Goal: Contribute content: Add original content to the website for others to see

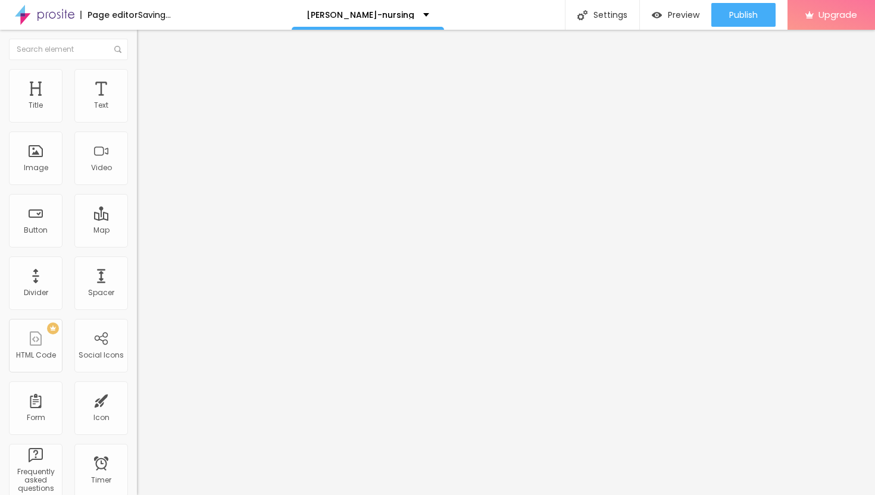
click at [137, 102] on span "Add image" at bounding box center [161, 97] width 49 height 10
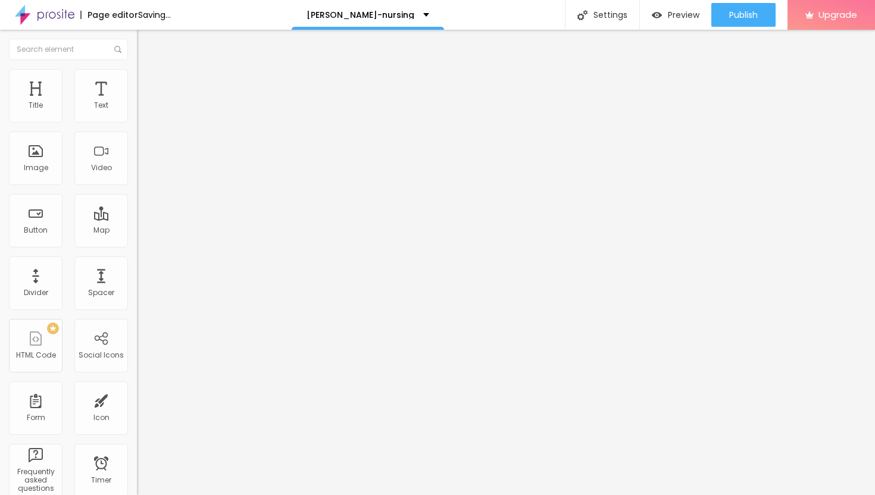
click at [137, 77] on li "Style" at bounding box center [205, 75] width 137 height 12
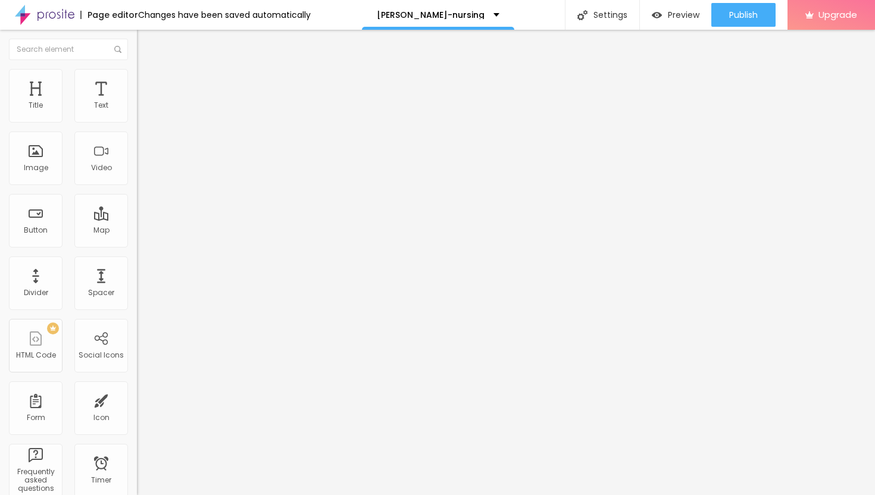
type input "35"
click at [137, 122] on input "range" at bounding box center [175, 117] width 77 height 10
type input "25"
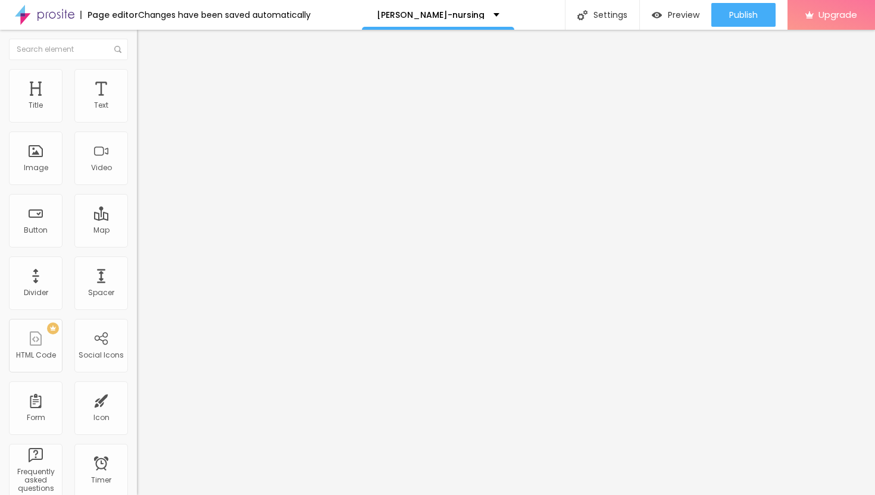
click at [137, 122] on input "range" at bounding box center [175, 117] width 77 height 10
click at [148, 70] on span "Content" at bounding box center [162, 65] width 29 height 10
click at [148, 84] on span "Advanced" at bounding box center [167, 89] width 39 height 10
type input "11"
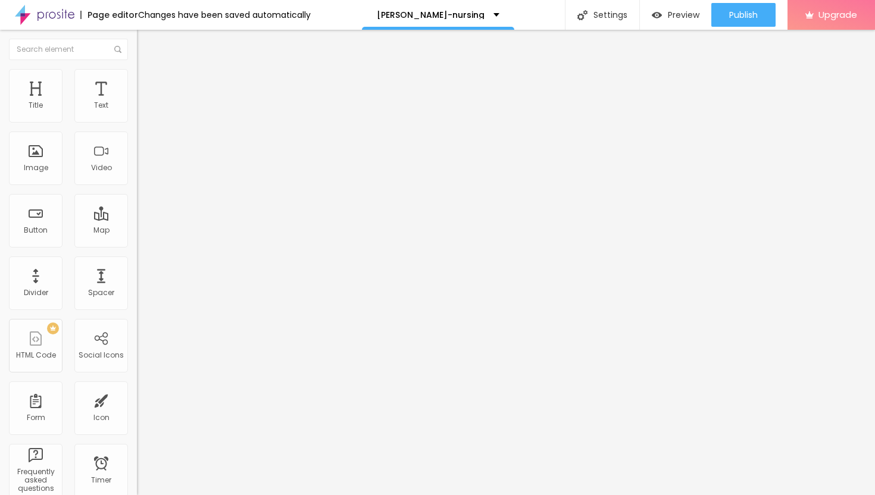
type input "13"
type input "18"
type input "22"
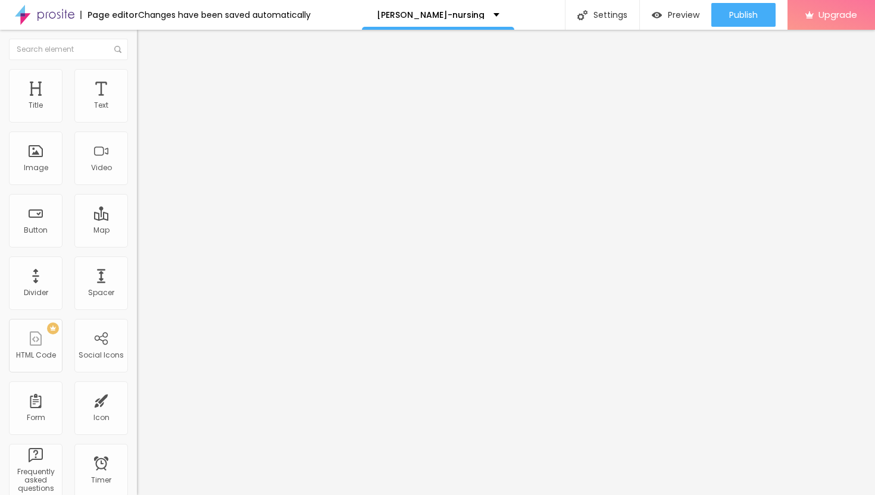
type input "22"
type input "25"
type input "27"
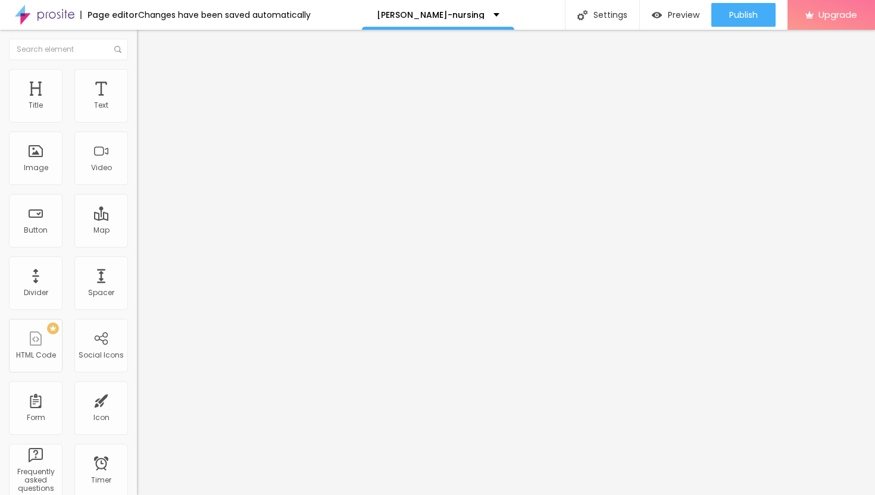
type input "28"
type input "29"
type input "30"
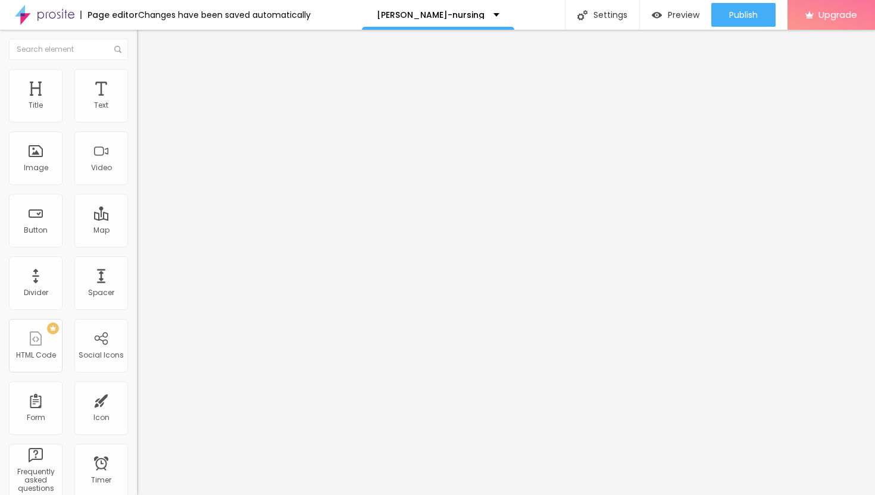
type input "30"
type input "33"
type input "39"
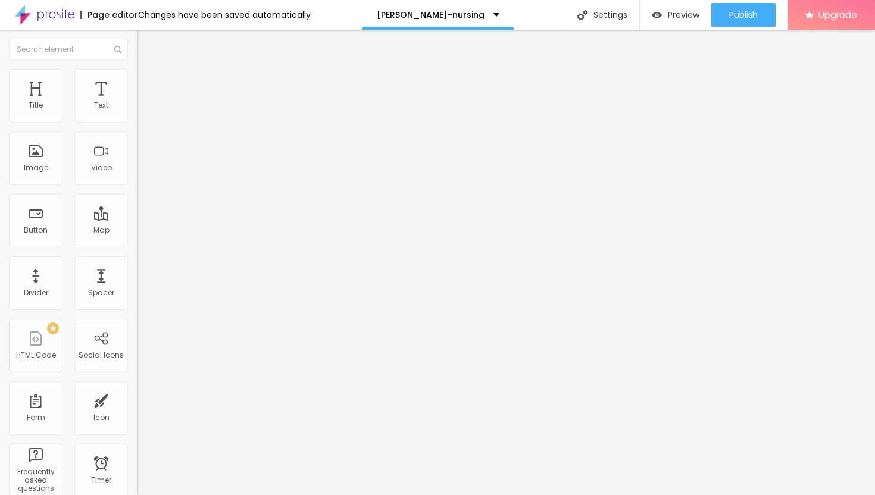
type input "45"
type input "51"
type input "53"
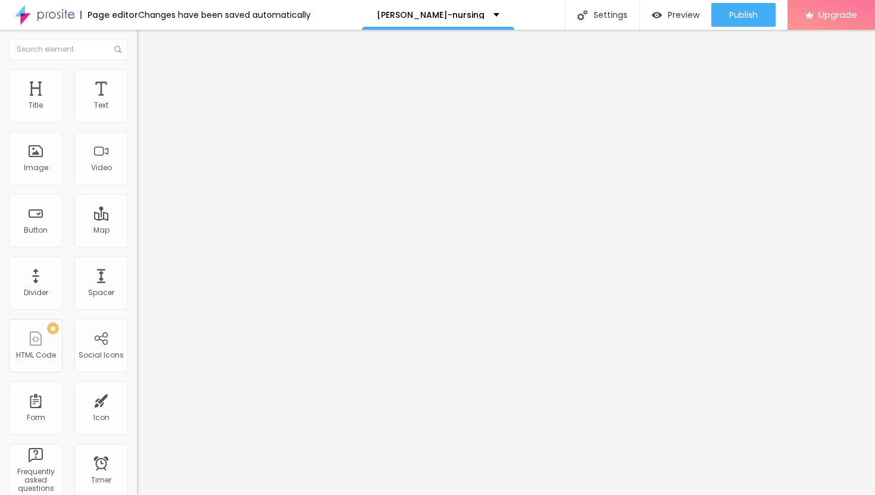
type input "53"
type input "54"
type input "53"
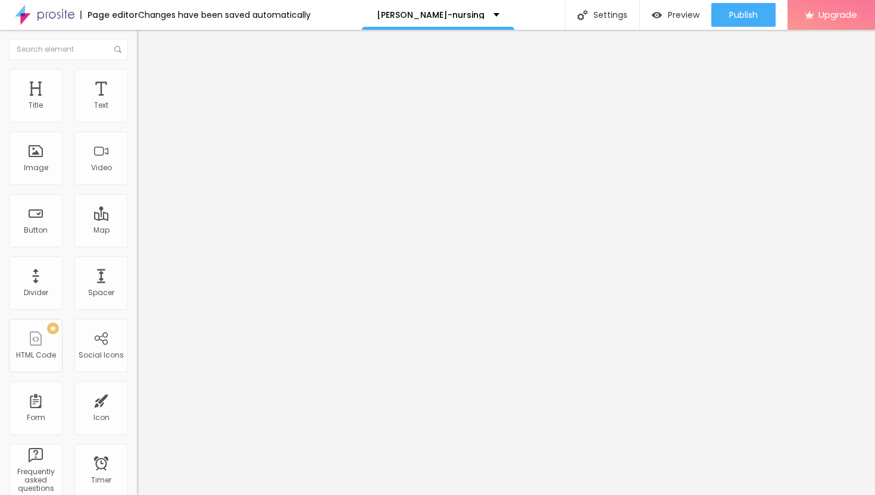
type input "52"
type input "51"
type input "50"
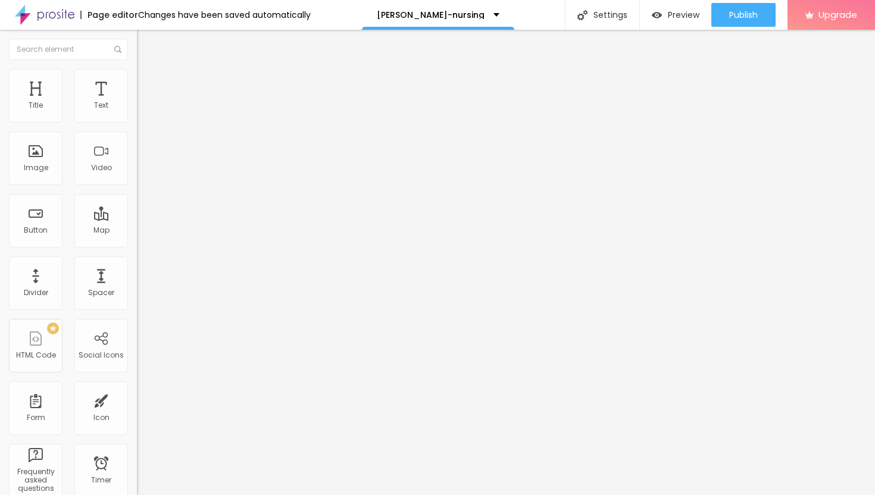
type input "50"
type input "49"
type input "48"
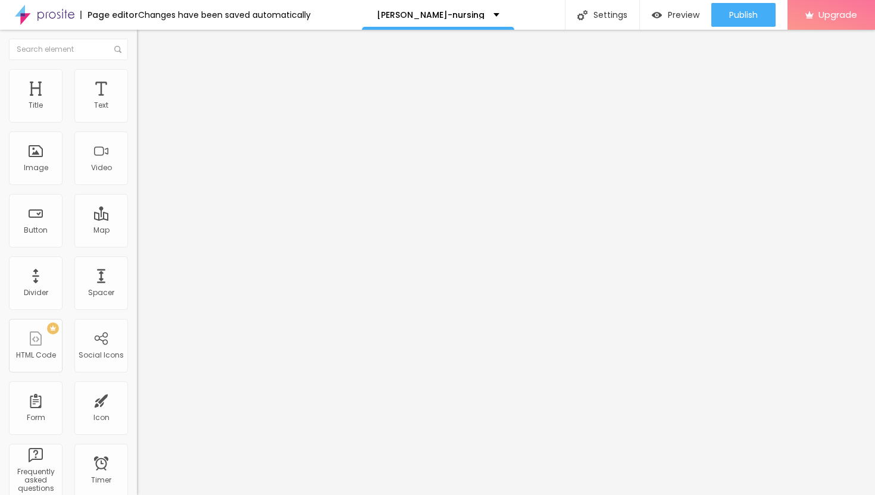
type input "46"
type input "45"
drag, startPoint x: 35, startPoint y: 115, endPoint x: 60, endPoint y: 124, distance: 26.5
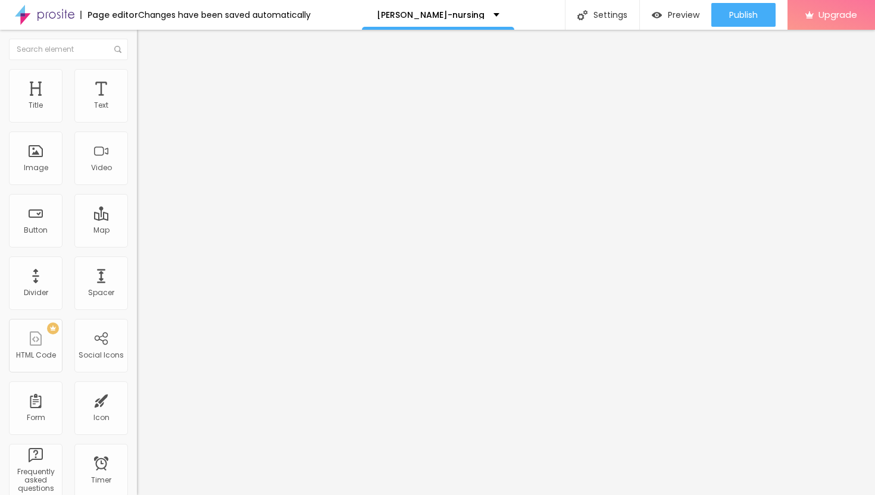
type input "45"
click at [137, 231] on input "range" at bounding box center [175, 236] width 77 height 10
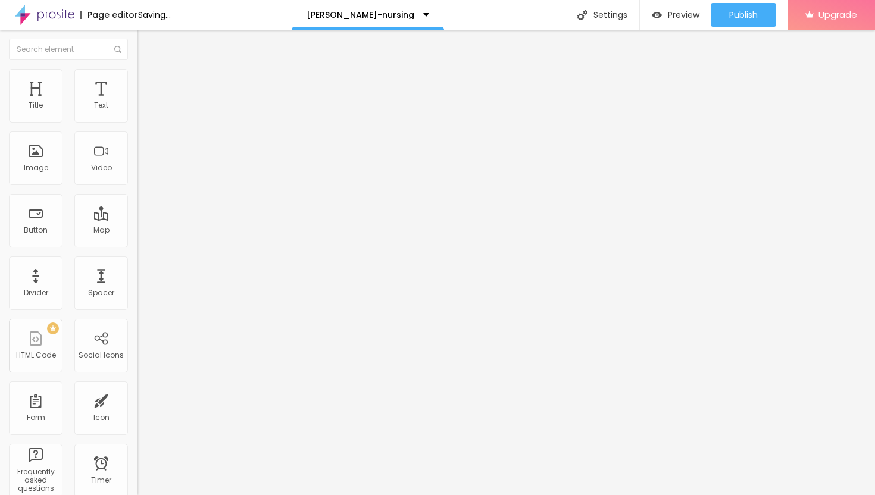
click at [146, 39] on img "button" at bounding box center [151, 44] width 10 height 10
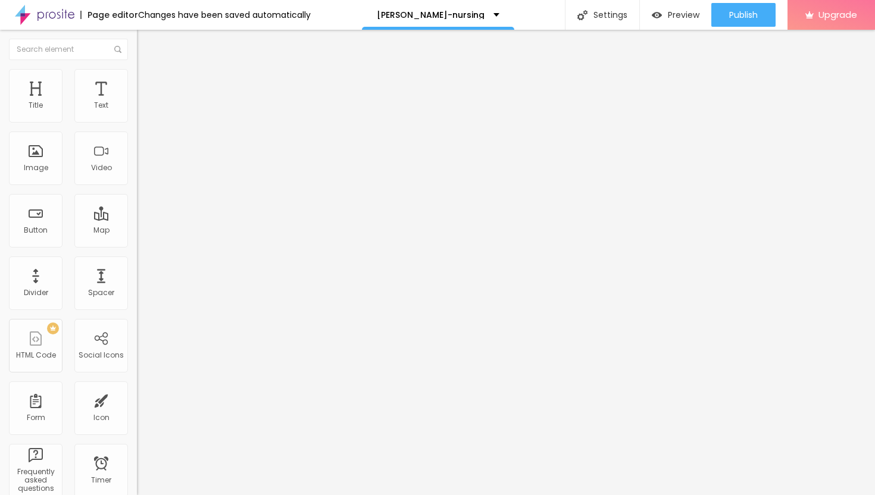
click at [143, 110] on icon "button" at bounding box center [145, 107] width 5 height 5
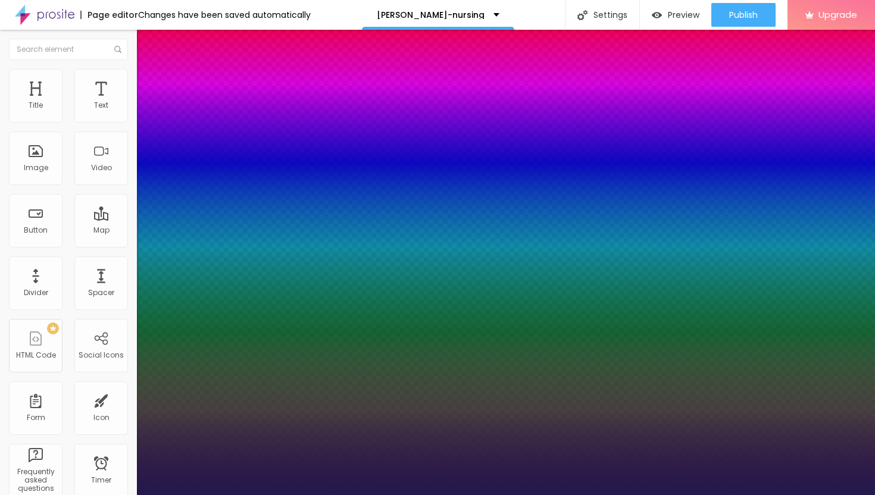
type input "1"
type input "13"
type input "1"
type input "14"
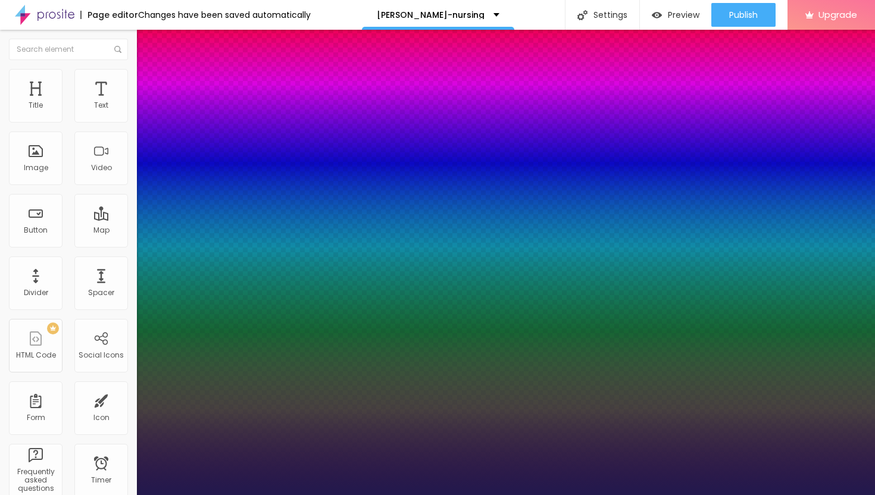
type input "14"
type input "1"
type input "15"
type input "1"
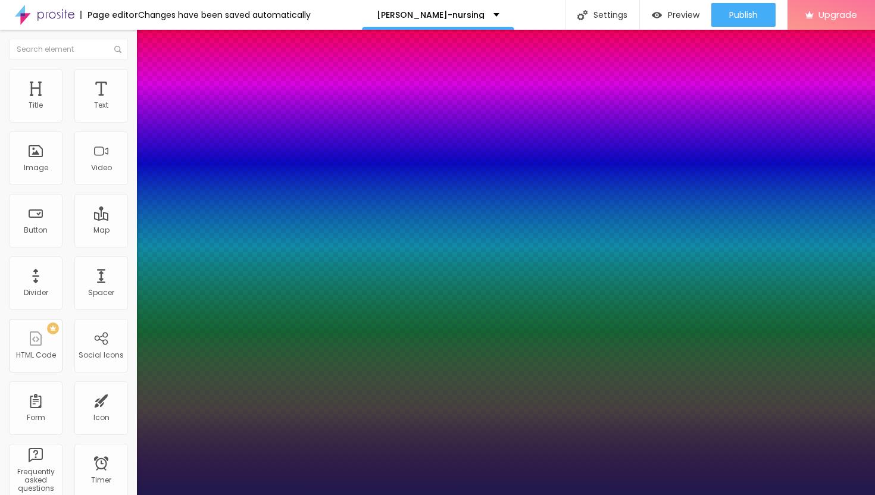
type input "16"
type input "1"
type input "17"
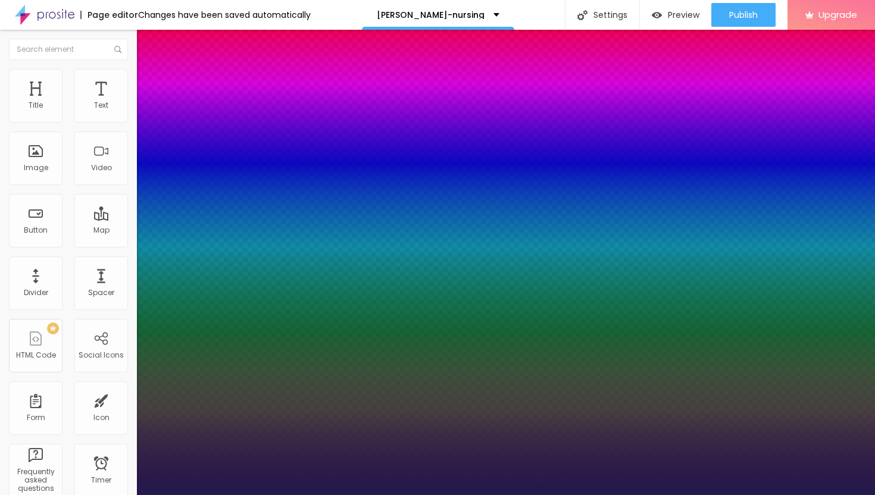
type input "1"
type input "18"
type input "1"
type input "19"
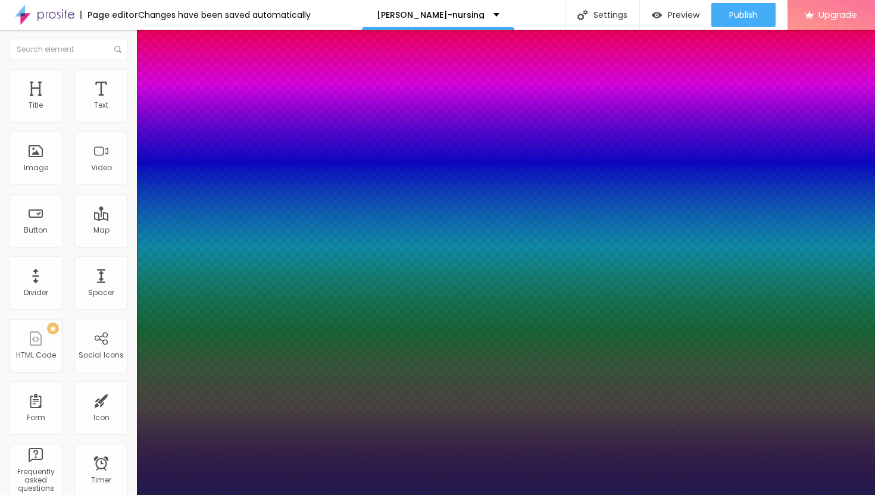
type input "19"
type input "1"
type input "21"
type input "1"
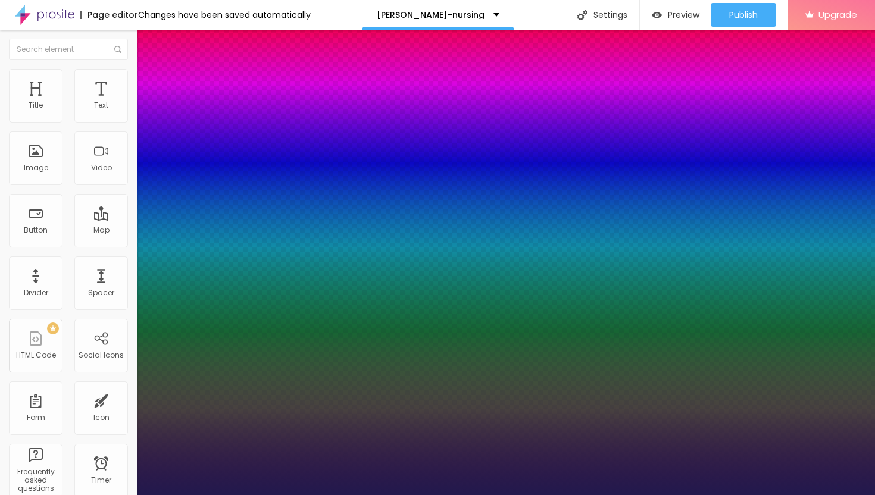
type input "22"
type input "1"
type input "23"
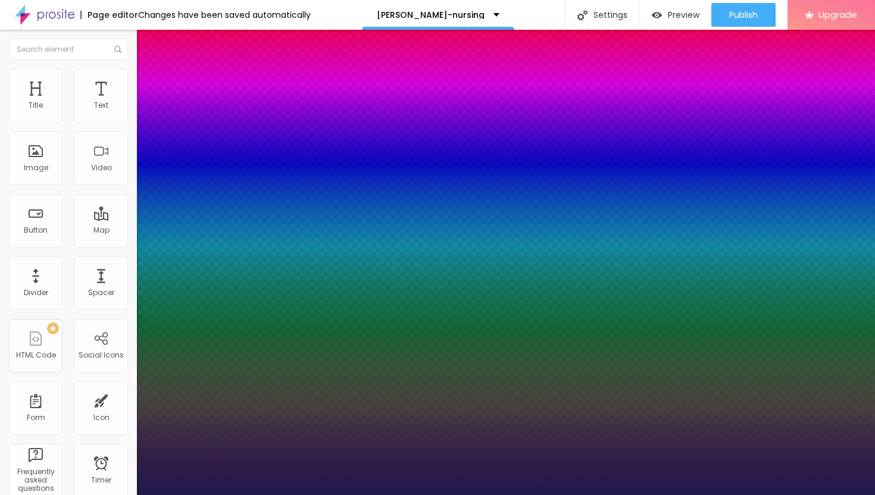
type input "1"
type input "24"
type input "1"
type input "25"
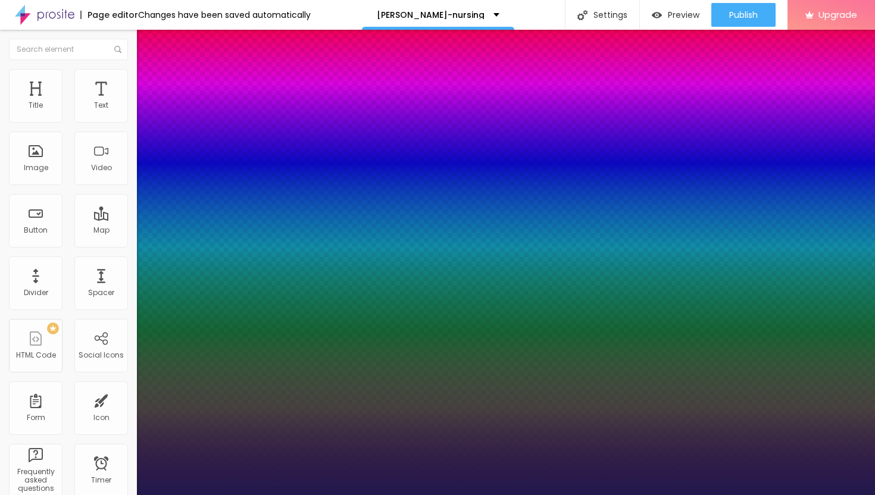
type input "25"
type input "1"
type input "26"
type input "1"
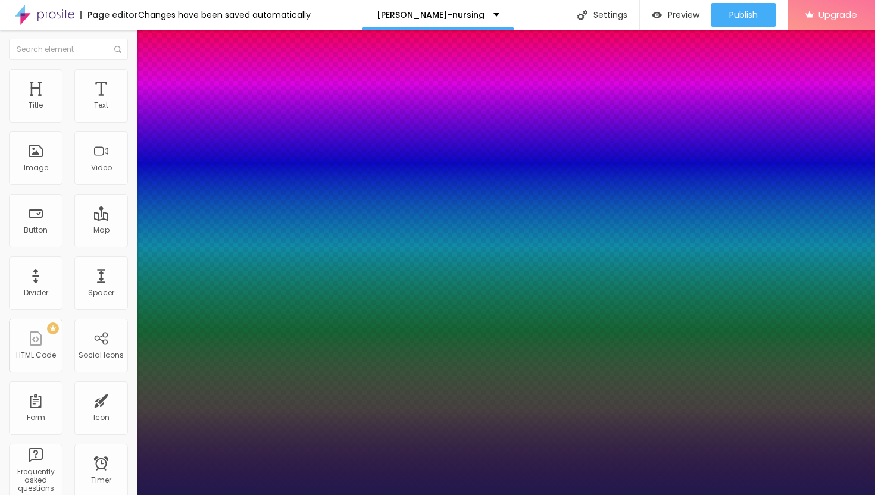
type input "27"
type input "1"
type input "28"
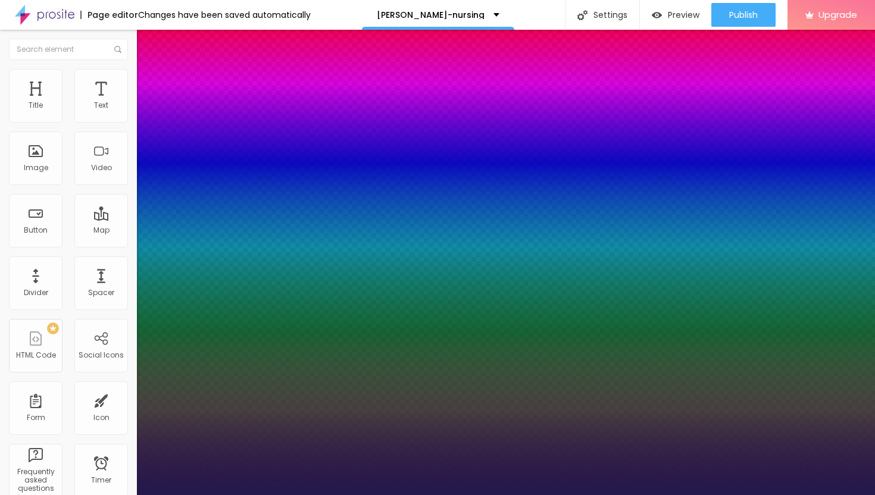
type input "1"
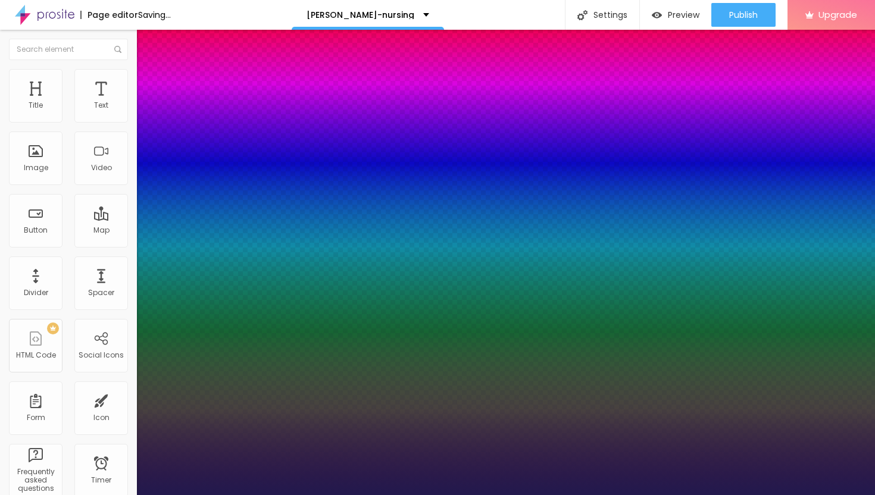
drag, startPoint x: 158, startPoint y: 201, endPoint x: 171, endPoint y: 203, distance: 13.3
type input "28"
type input "1"
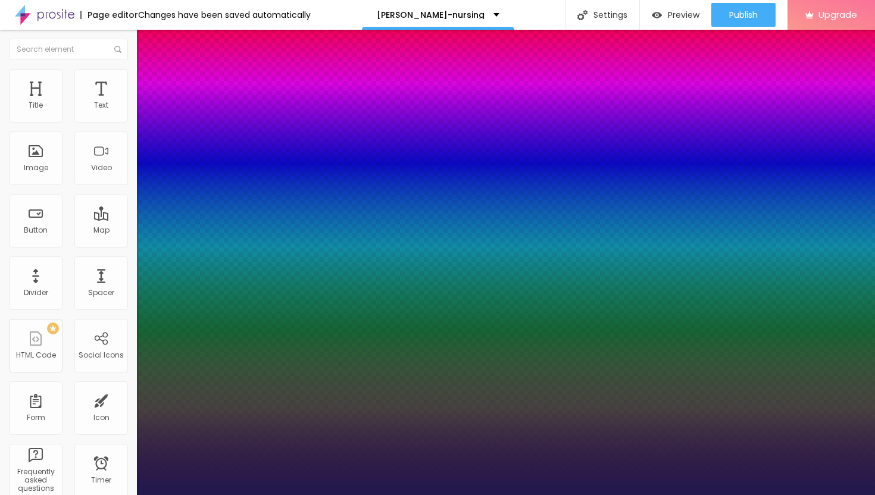
click at [540, 495] on div at bounding box center [437, 495] width 875 height 0
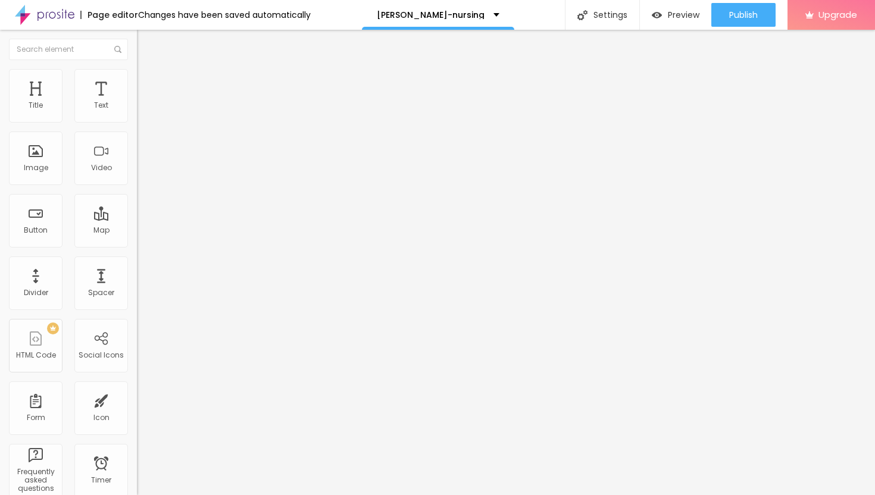
click at [146, 43] on img "button" at bounding box center [151, 44] width 10 height 10
drag, startPoint x: 64, startPoint y: 135, endPoint x: 0, endPoint y: 133, distance: 64.3
click at [137, 133] on div "Text Click me Align Size Default Small Default Big Link URL https:// Open in ne…" at bounding box center [205, 179] width 137 height 173
paste input "→ VIEW DOCUMENT HERE"
type input "→ VIEW DOCUMENT HERE"
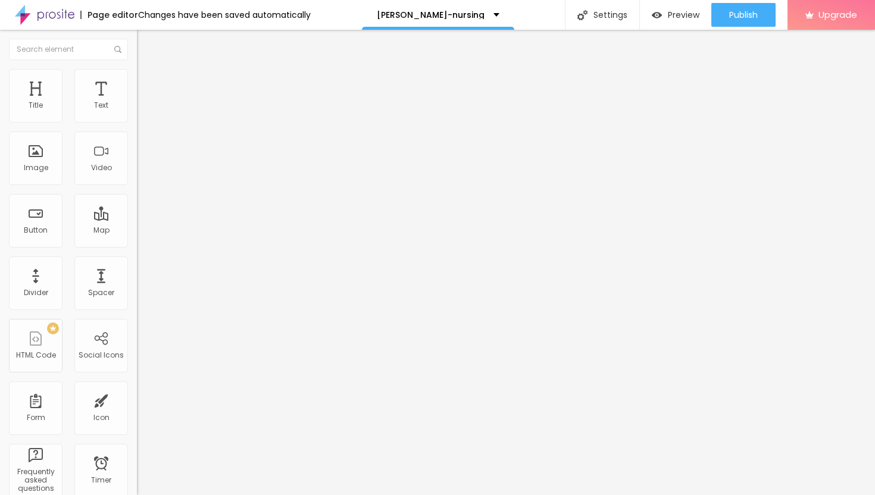
drag, startPoint x: 54, startPoint y: 243, endPoint x: 0, endPoint y: 232, distance: 54.6
click at [137, 232] on div "Text → VIEW DOCUMENT HERE Align Size Default Small Default Big Link URL https:/…" at bounding box center [205, 179] width 137 height 173
paste input "[URL][DOMAIN_NAME]"
type input "[URL][DOMAIN_NAME]"
click at [137, 260] on div at bounding box center [205, 260] width 137 height 0
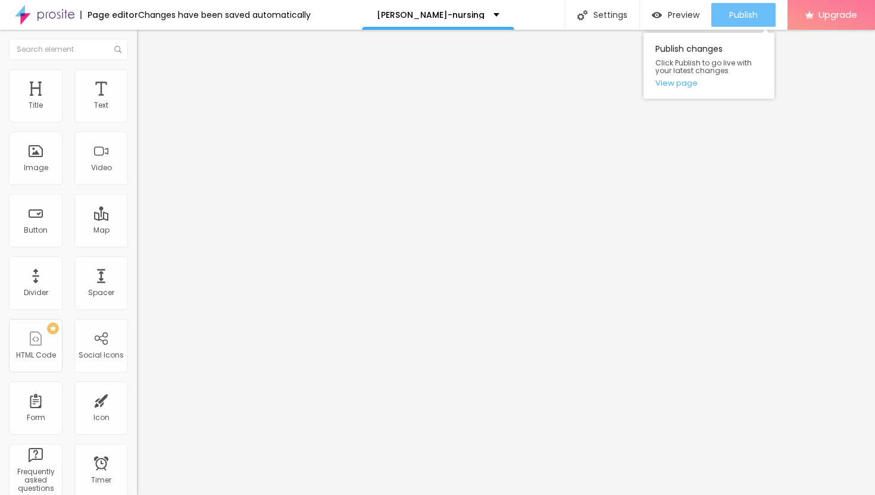
click at [741, 11] on span "Publish" at bounding box center [743, 15] width 29 height 10
